Goal: Information Seeking & Learning: Learn about a topic

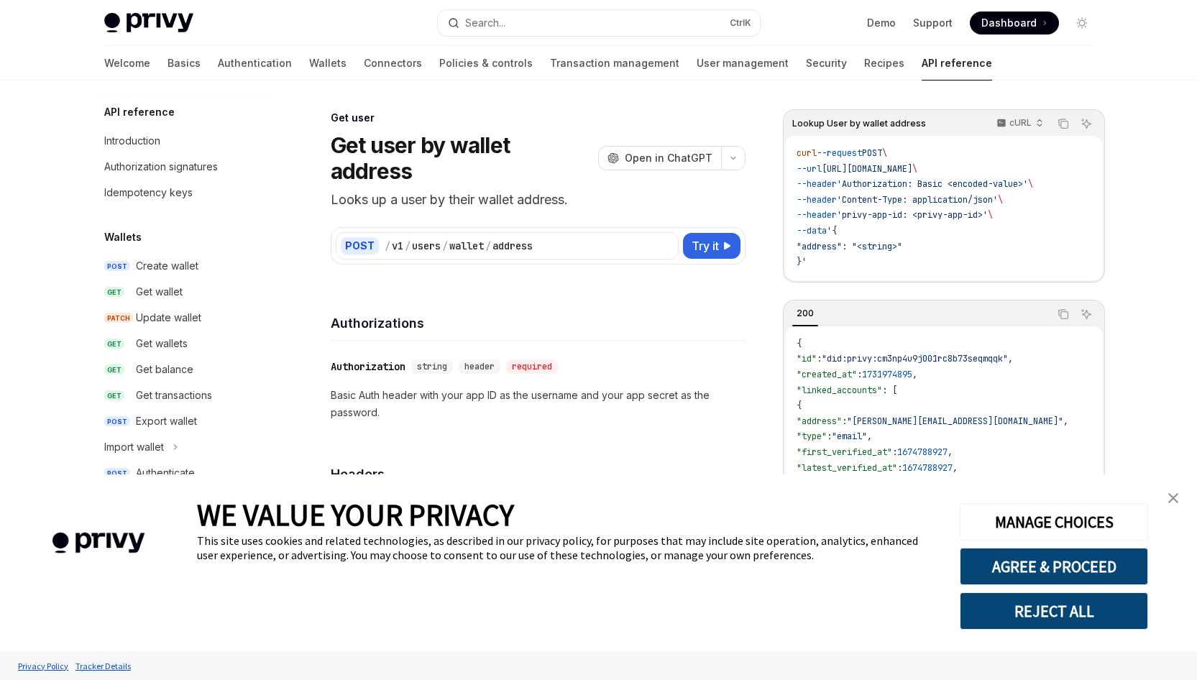
scroll to position [1020, 0]
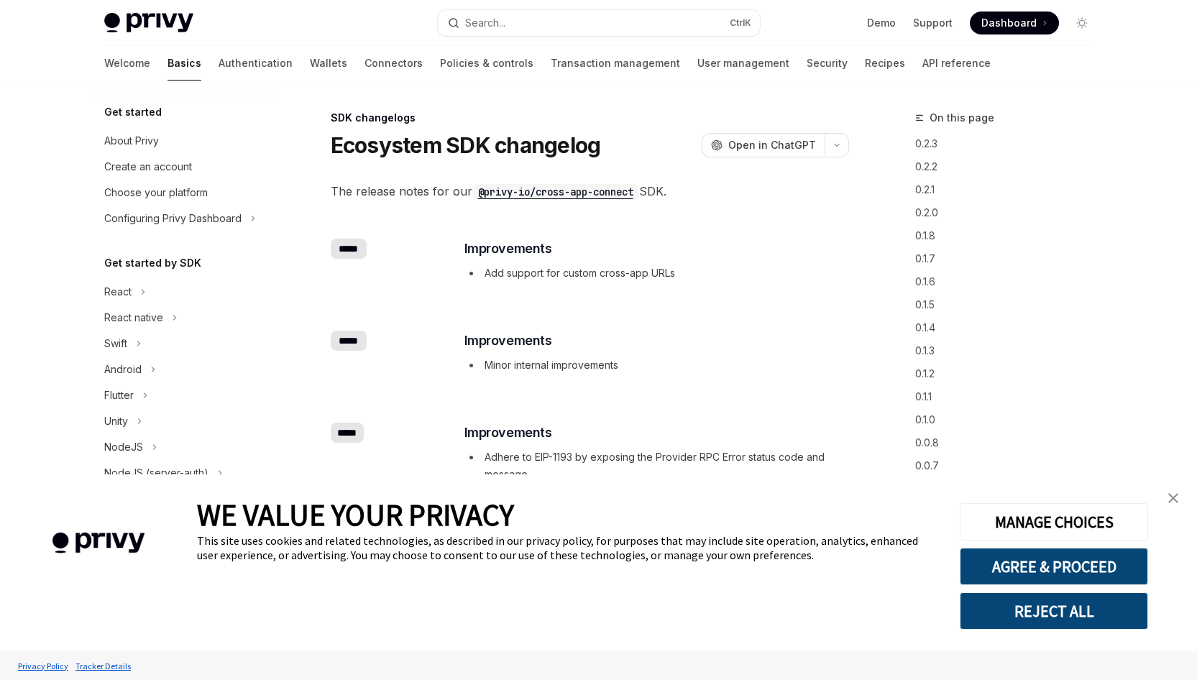
scroll to position [499, 0]
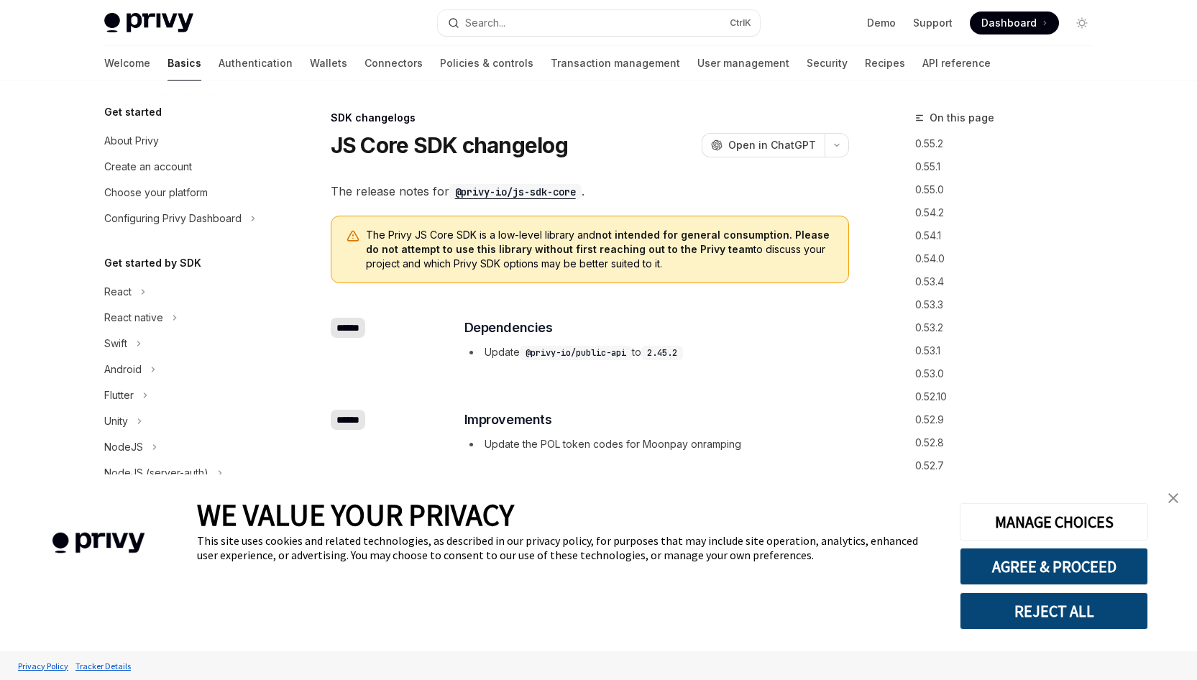
type textarea "*"
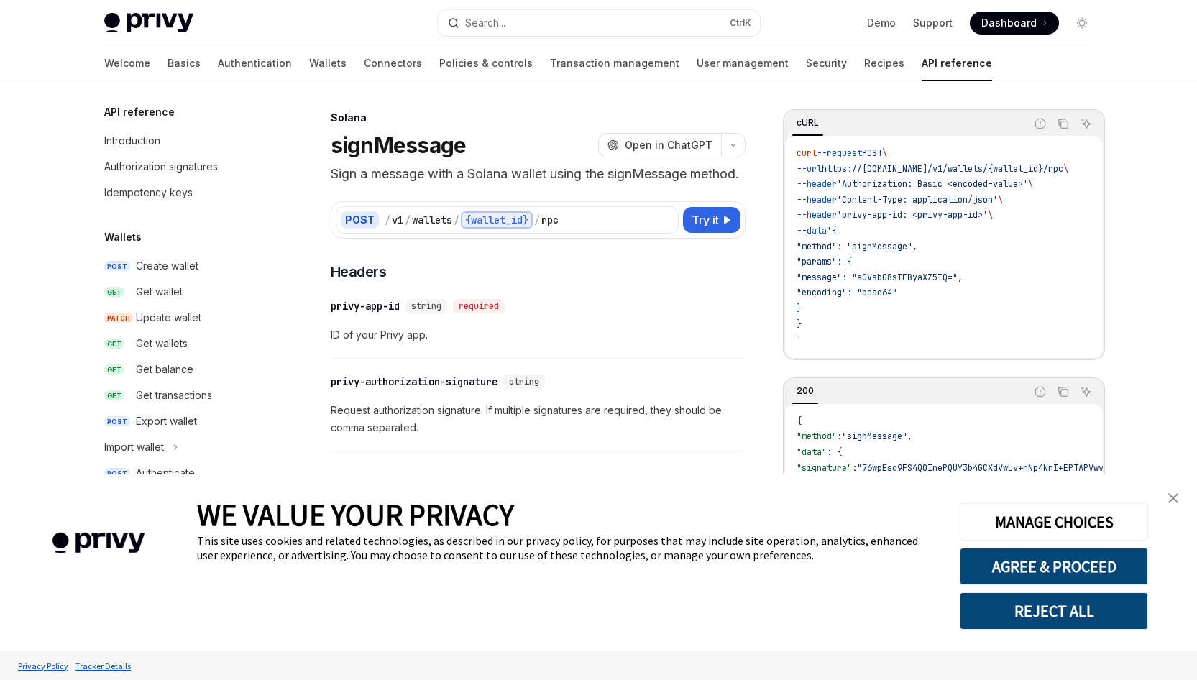
type textarea "*"
